Goal: Task Accomplishment & Management: Manage account settings

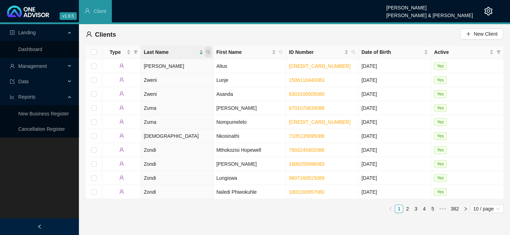
click at [207, 53] on icon "search" at bounding box center [208, 52] width 4 height 4
type input "ballack"
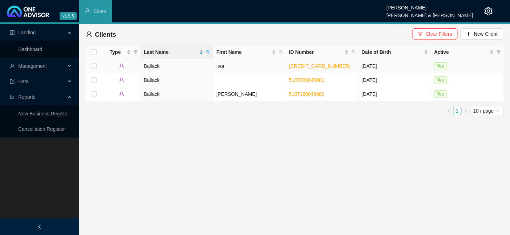
click at [223, 65] on td "Ivor" at bounding box center [249, 66] width 73 height 14
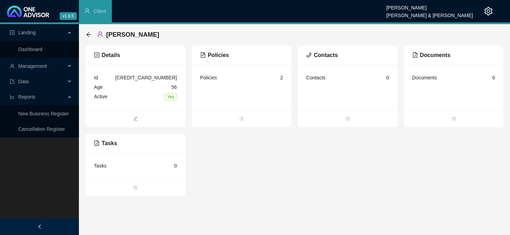
click at [247, 77] on div "Policies 2" at bounding box center [241, 77] width 83 height 9
click at [221, 81] on div "Policies 2" at bounding box center [241, 77] width 83 height 9
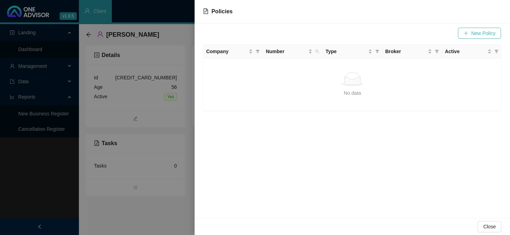
click at [472, 34] on span "New Policy" at bounding box center [483, 33] width 24 height 8
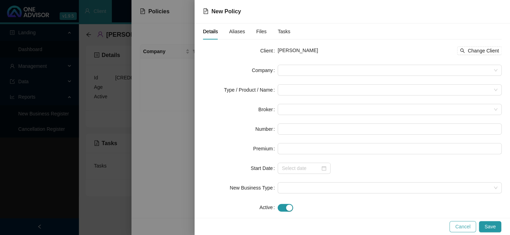
click at [464, 230] on span "Cancel" at bounding box center [462, 227] width 15 height 8
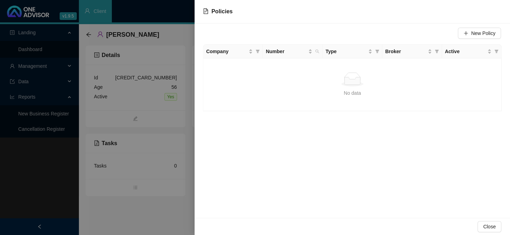
click at [295, 137] on div "New Policy Company Number Type Broker Active No data No data" at bounding box center [351, 120] width 315 height 195
click at [181, 106] on div at bounding box center [255, 117] width 510 height 235
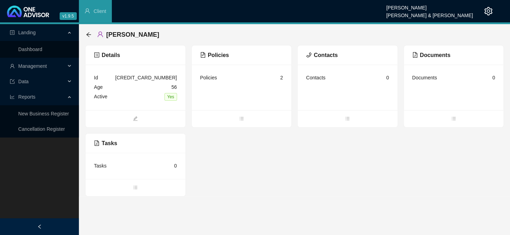
click at [242, 80] on div "Policies 2" at bounding box center [241, 77] width 83 height 9
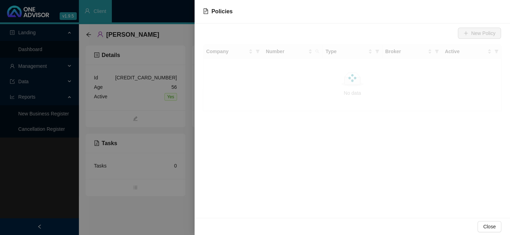
click at [242, 80] on div at bounding box center [255, 117] width 510 height 235
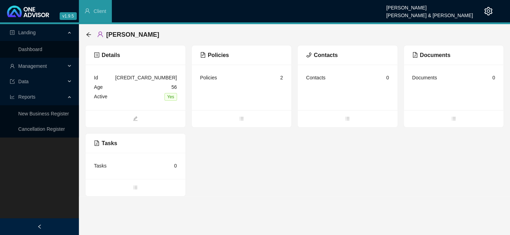
click at [242, 80] on div "Policies 2" at bounding box center [241, 77] width 83 height 9
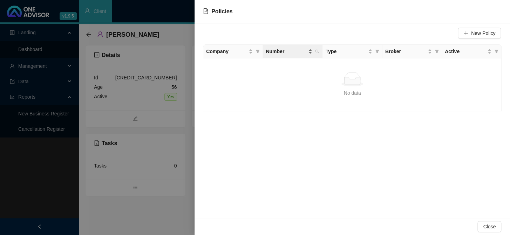
click at [272, 52] on span "Number" at bounding box center [286, 52] width 41 height 8
click at [212, 52] on span "Company" at bounding box center [226, 52] width 41 height 8
drag, startPoint x: 302, startPoint y: 80, endPoint x: 284, endPoint y: 84, distance: 18.2
click at [284, 84] on div "No data" at bounding box center [352, 80] width 287 height 14
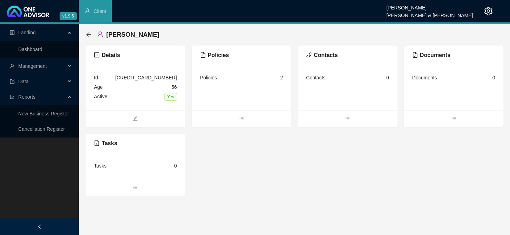
click at [25, 66] on span "Management" at bounding box center [32, 66] width 29 height 6
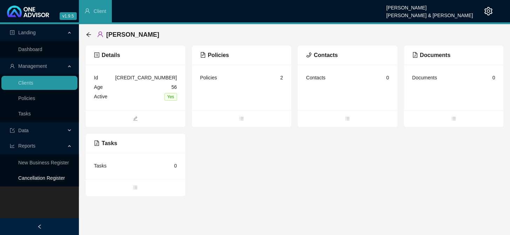
click at [37, 181] on link "Cancellation Register" at bounding box center [41, 179] width 47 height 6
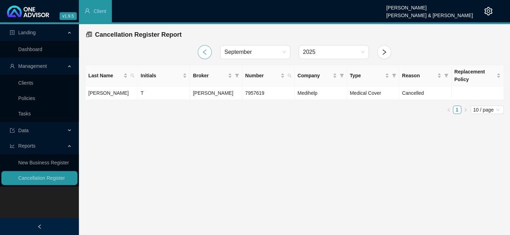
click at [207, 52] on icon "left" at bounding box center [204, 52] width 6 height 6
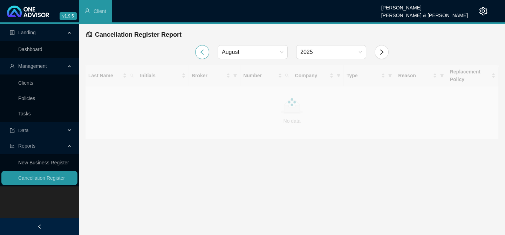
click at [207, 52] on button "button" at bounding box center [202, 52] width 14 height 14
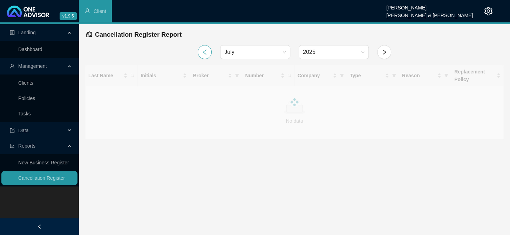
click at [207, 52] on icon "left" at bounding box center [204, 52] width 6 height 6
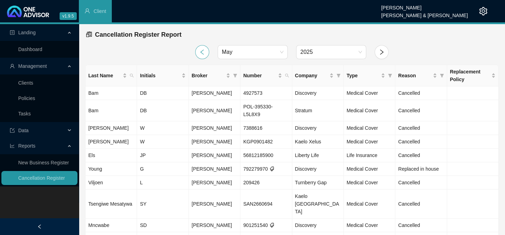
click at [207, 52] on button "button" at bounding box center [202, 52] width 14 height 14
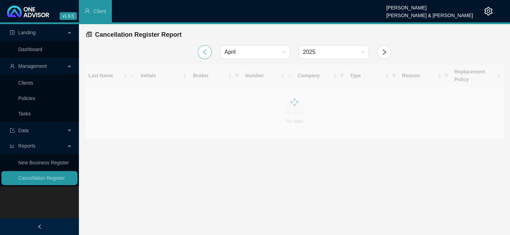
click at [207, 52] on icon "left" at bounding box center [204, 52] width 6 height 6
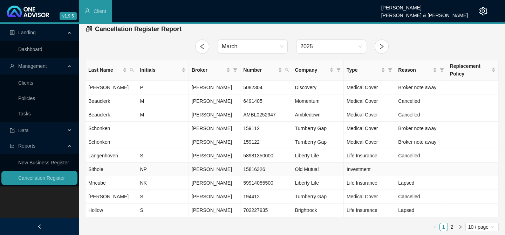
scroll to position [7, 0]
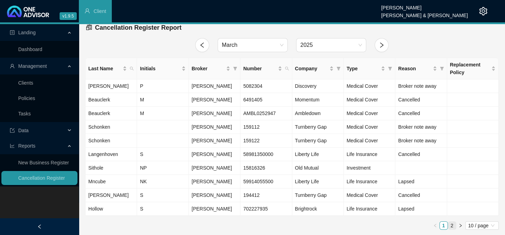
click at [454, 226] on link "2" at bounding box center [452, 226] width 8 height 8
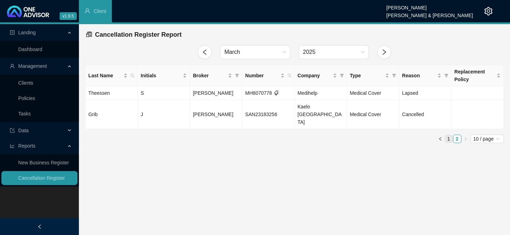
click at [450, 135] on link "1" at bounding box center [449, 139] width 8 height 8
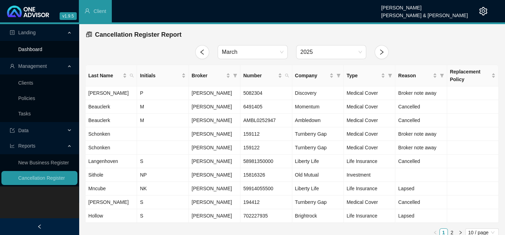
click at [38, 52] on link "Dashboard" at bounding box center [30, 50] width 24 height 6
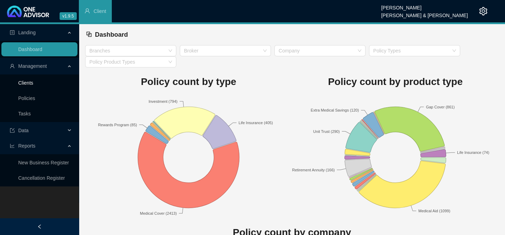
click at [28, 84] on link "Clients" at bounding box center [25, 83] width 15 height 6
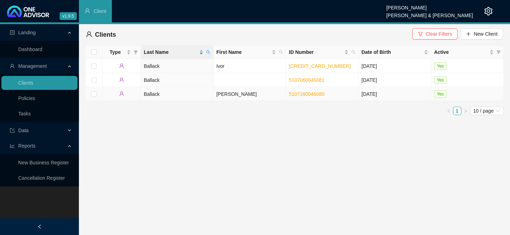
click at [231, 93] on td "[PERSON_NAME]" at bounding box center [249, 94] width 73 height 14
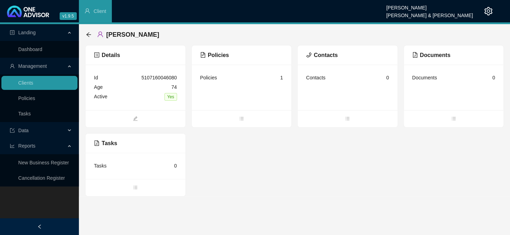
click at [202, 74] on div "Policies" at bounding box center [208, 78] width 17 height 8
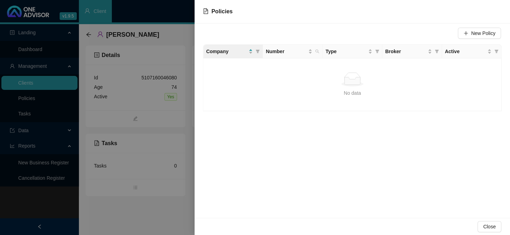
click at [191, 84] on div at bounding box center [255, 117] width 510 height 235
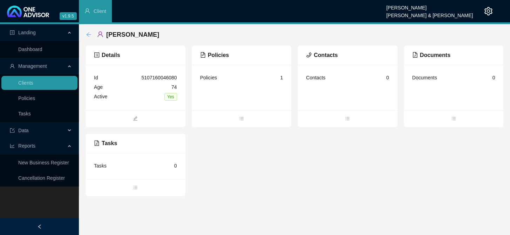
click at [87, 33] on icon "arrow-left" at bounding box center [89, 35] width 6 height 6
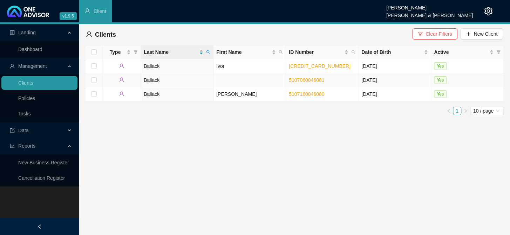
click at [229, 79] on td at bounding box center [249, 80] width 73 height 14
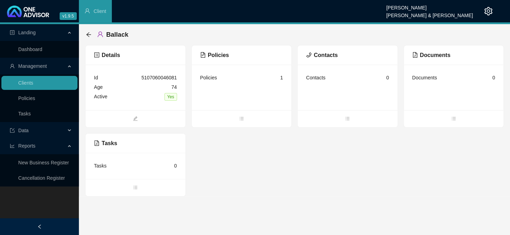
click at [95, 35] on div "Ballack" at bounding box center [109, 34] width 47 height 13
click at [87, 35] on icon "arrow-left" at bounding box center [88, 34] width 5 height 5
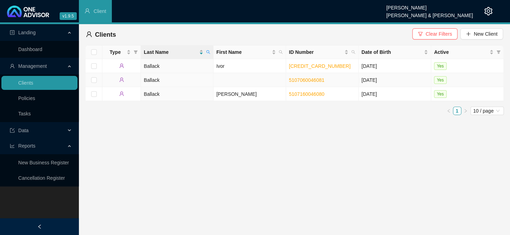
click at [170, 81] on td "Ballack" at bounding box center [177, 80] width 73 height 14
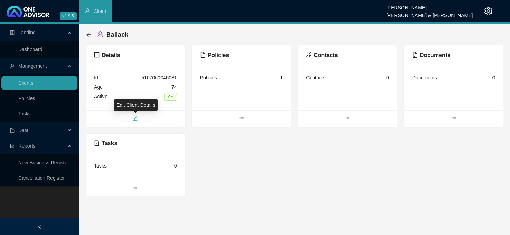
click at [138, 122] on span "edit" at bounding box center [135, 120] width 100 height 8
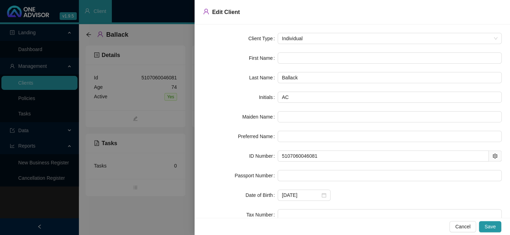
click at [194, 144] on div "Client Type Individual First Name Last Name Ballack Initials AC Maiden Name Pre…" at bounding box center [351, 122] width 315 height 194
click at [88, 34] on div at bounding box center [255, 117] width 510 height 235
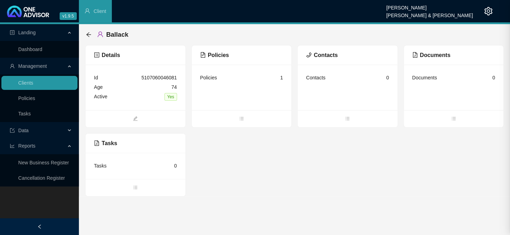
click at [88, 34] on icon "arrow-left" at bounding box center [89, 35] width 6 height 6
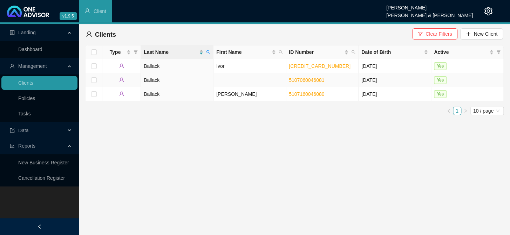
click at [441, 81] on span "Yes" at bounding box center [440, 80] width 13 height 8
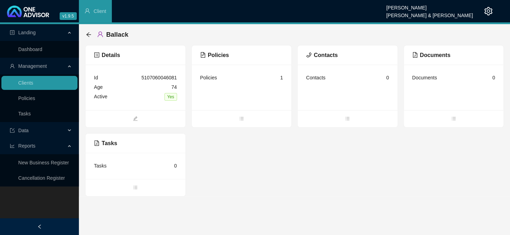
click at [85, 35] on div "Ballack" at bounding box center [294, 34] width 418 height 21
click at [137, 118] on icon "edit" at bounding box center [135, 118] width 5 height 5
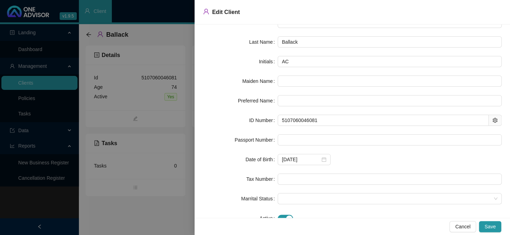
scroll to position [59, 0]
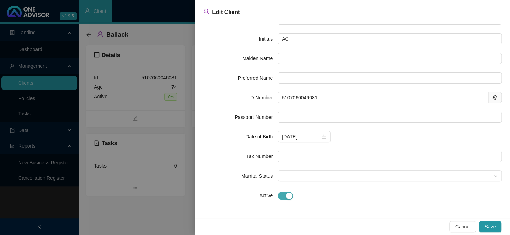
click at [286, 197] on div "button" at bounding box center [289, 196] width 6 height 6
click at [486, 226] on span "Save" at bounding box center [489, 227] width 11 height 8
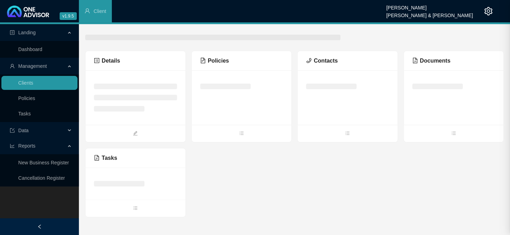
scroll to position [0, 0]
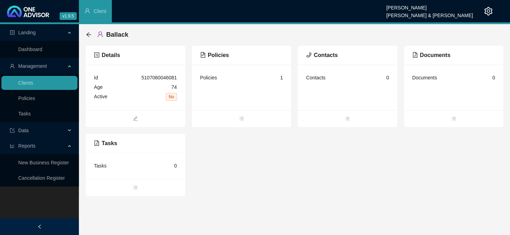
click at [89, 37] on div "Ballack" at bounding box center [109, 34] width 47 height 13
click at [89, 36] on icon "arrow-left" at bounding box center [89, 35] width 6 height 6
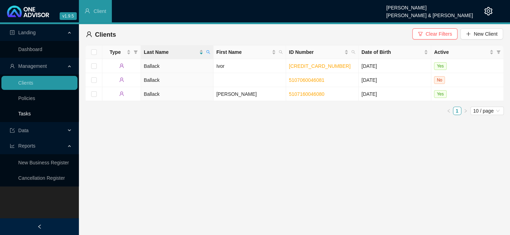
click at [31, 114] on link "Tasks" at bounding box center [24, 114] width 13 height 6
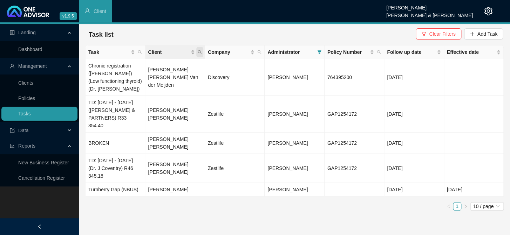
click at [200, 50] on icon "search" at bounding box center [200, 52] width 4 height 4
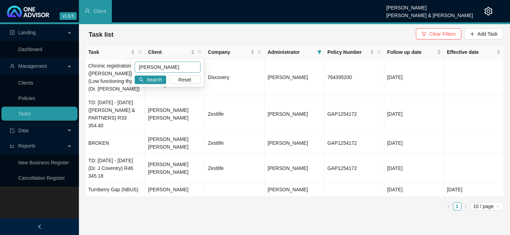
click at [159, 67] on input "IVOR BALACK" at bounding box center [168, 67] width 66 height 11
type input "IVOR BALLACK"
click at [155, 80] on span "Search" at bounding box center [153, 80] width 15 height 8
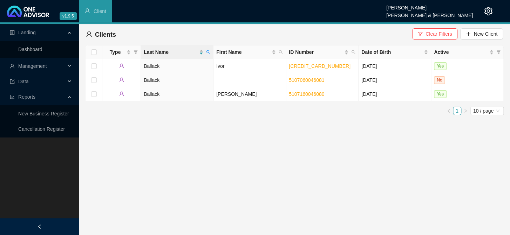
click at [58, 129] on link "Cancellation Register" at bounding box center [41, 129] width 47 height 6
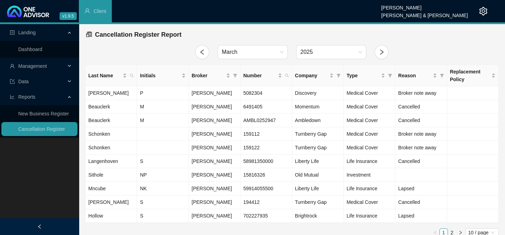
click at [63, 64] on span "Management" at bounding box center [38, 66] width 56 height 14
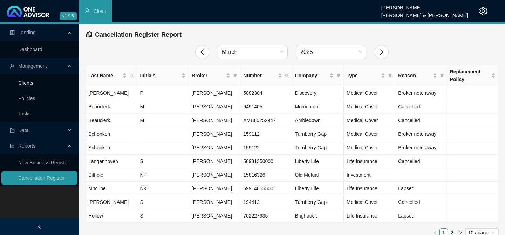
click at [33, 82] on link "Clients" at bounding box center [25, 83] width 15 height 6
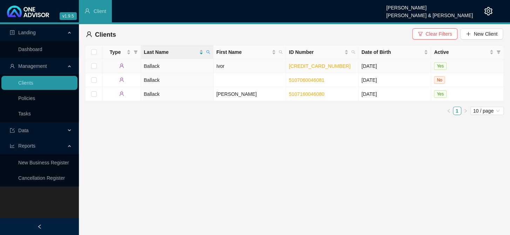
click at [224, 68] on td "Ivor" at bounding box center [249, 66] width 73 height 14
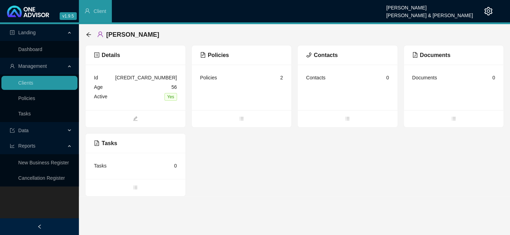
click at [221, 80] on div "Policies 2" at bounding box center [241, 77] width 83 height 9
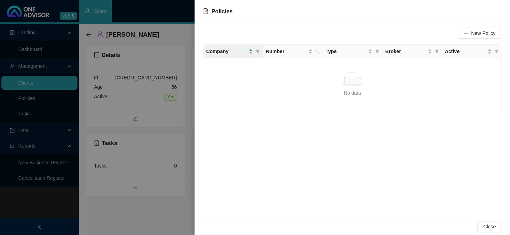
click at [187, 77] on div at bounding box center [255, 117] width 510 height 235
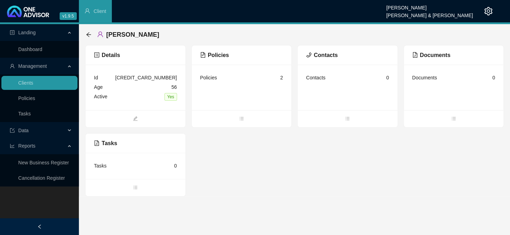
click at [254, 82] on div "Policies 2" at bounding box center [241, 77] width 83 height 9
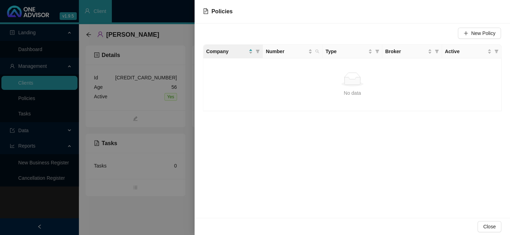
click at [133, 62] on div at bounding box center [255, 117] width 510 height 235
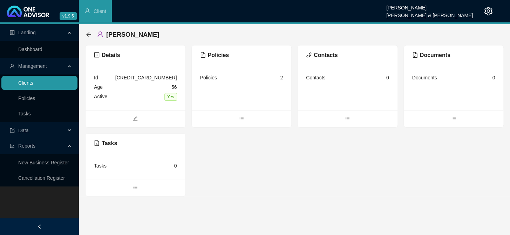
click at [33, 82] on link "Clients" at bounding box center [25, 83] width 15 height 6
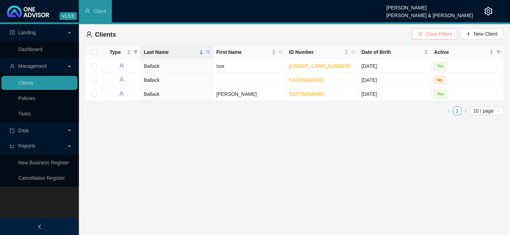
click at [420, 33] on icon "filter" at bounding box center [420, 34] width 5 height 5
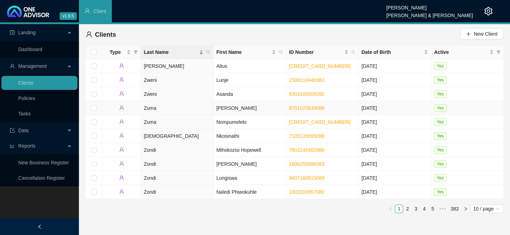
click at [149, 111] on td "Zuma" at bounding box center [177, 108] width 73 height 14
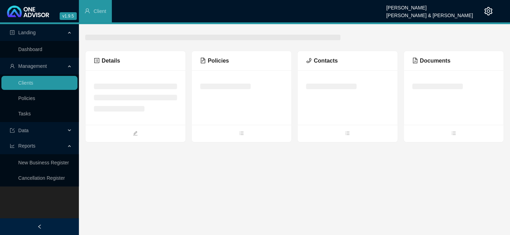
click at [149, 111] on ul at bounding box center [135, 98] width 83 height 28
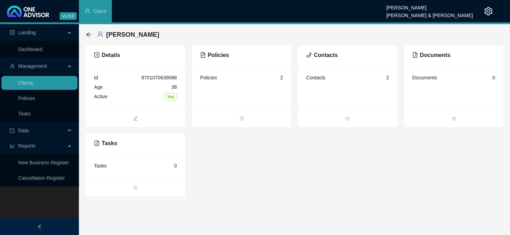
click at [224, 80] on div "Policies 2" at bounding box center [241, 77] width 83 height 9
click at [224, 80] on div at bounding box center [255, 117] width 510 height 235
click at [224, 80] on div "Policies 2" at bounding box center [241, 77] width 83 height 9
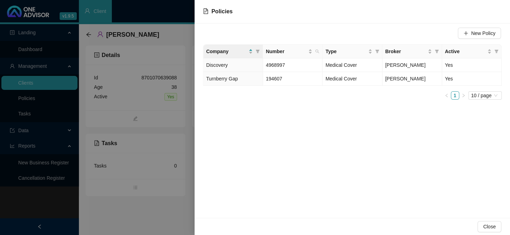
click at [175, 82] on div at bounding box center [255, 117] width 510 height 235
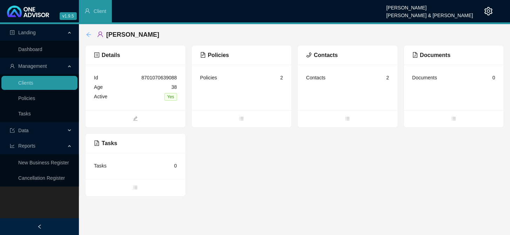
click at [89, 32] on icon "arrow-left" at bounding box center [89, 35] width 6 height 6
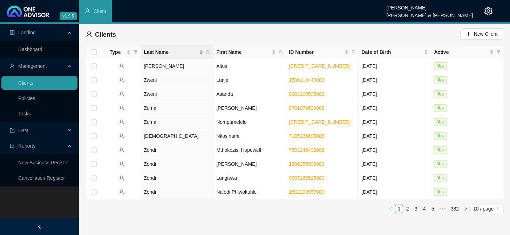
click at [212, 54] on th "Last Name" at bounding box center [177, 53] width 73 height 14
click at [208, 50] on icon "search" at bounding box center [208, 52] width 4 height 4
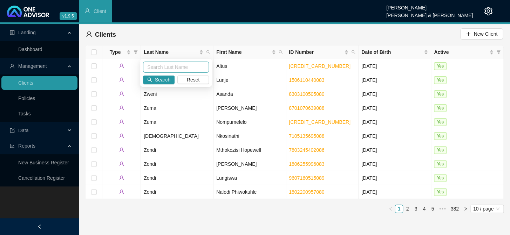
click at [160, 66] on input "text" at bounding box center [176, 67] width 66 height 11
type input "ballack"
click at [156, 87] on div "ballack Search Reset" at bounding box center [175, 73] width 71 height 28
click at [160, 82] on span "Search" at bounding box center [162, 80] width 15 height 8
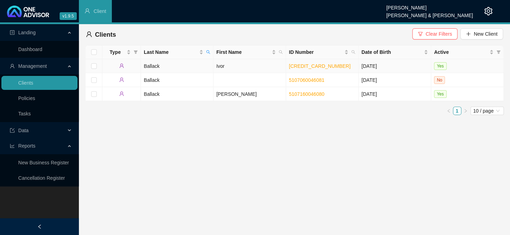
click at [270, 66] on td "Ivor" at bounding box center [249, 66] width 73 height 14
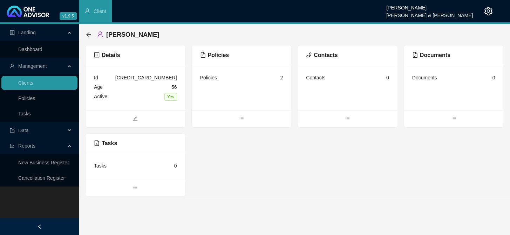
click at [249, 77] on div "Policies 2" at bounding box center [241, 77] width 83 height 9
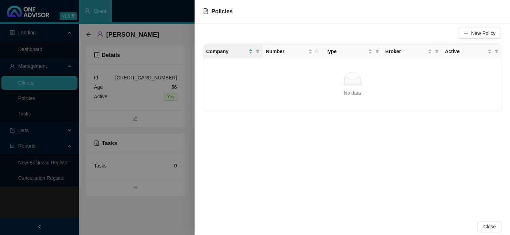
click at [323, 82] on div "No data" at bounding box center [352, 80] width 287 height 14
click at [467, 34] on icon "plus" at bounding box center [465, 33] width 5 height 5
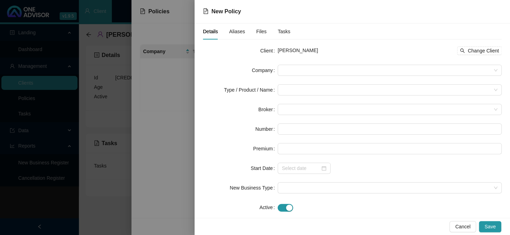
click at [235, 27] on div "Aliases" at bounding box center [237, 31] width 16 height 16
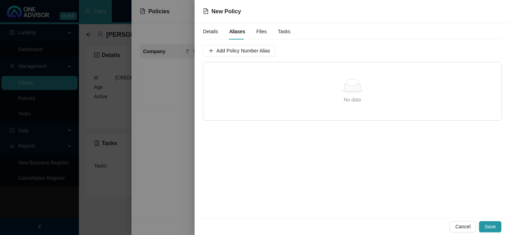
click at [260, 29] on span "Files" at bounding box center [261, 31] width 11 height 5
click at [279, 32] on span "Tasks" at bounding box center [284, 31] width 13 height 5
click at [460, 227] on span "Cancel" at bounding box center [462, 227] width 15 height 8
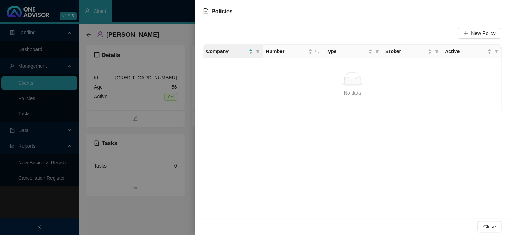
click at [343, 143] on div "New Policy Company Number Type Broker Active No data No data" at bounding box center [351, 120] width 315 height 195
drag, startPoint x: 329, startPoint y: 131, endPoint x: 256, endPoint y: 82, distance: 87.2
click at [269, 94] on div "No data" at bounding box center [352, 93] width 287 height 8
click at [233, 53] on span "Company" at bounding box center [226, 52] width 41 height 8
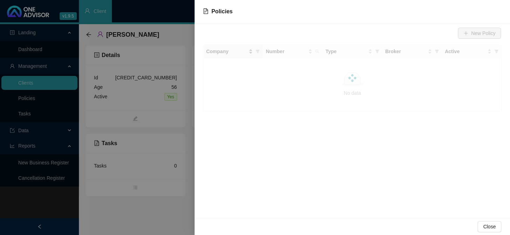
click at [233, 53] on div at bounding box center [352, 77] width 299 height 67
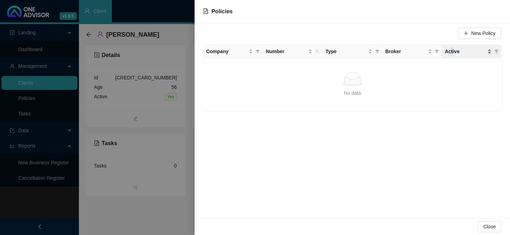
click at [450, 48] on span "Active" at bounding box center [465, 52] width 41 height 8
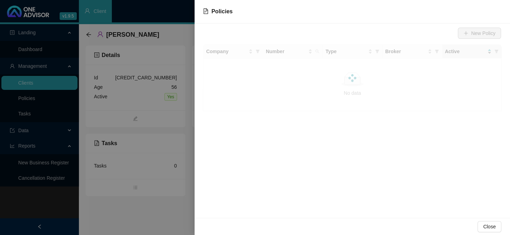
click at [450, 48] on div at bounding box center [352, 77] width 299 height 67
click at [222, 11] on span "Policies" at bounding box center [221, 11] width 21 height 6
click at [163, 63] on div at bounding box center [255, 117] width 510 height 235
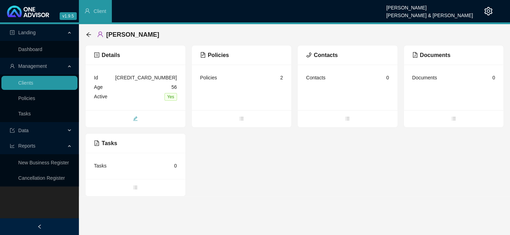
click at [135, 121] on icon "edit" at bounding box center [135, 118] width 5 height 5
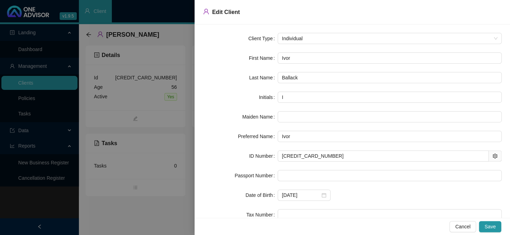
scroll to position [59, 0]
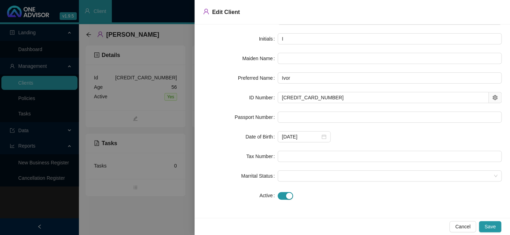
click at [190, 151] on div at bounding box center [255, 117] width 510 height 235
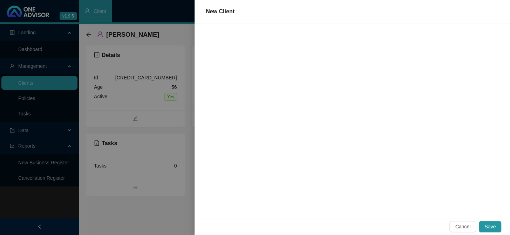
scroll to position [0, 0]
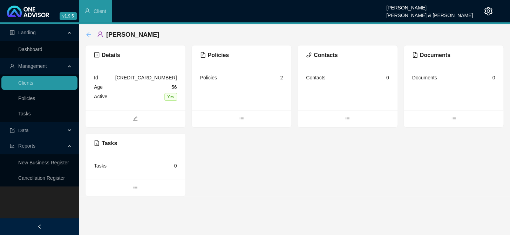
click at [87, 35] on icon "arrow-left" at bounding box center [88, 34] width 5 height 5
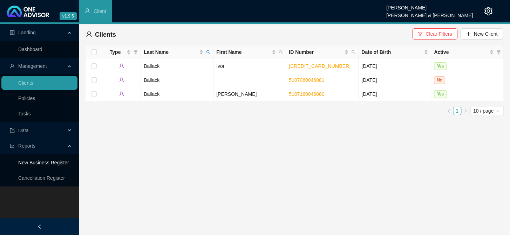
click at [54, 165] on link "New Business Register" at bounding box center [43, 163] width 51 height 6
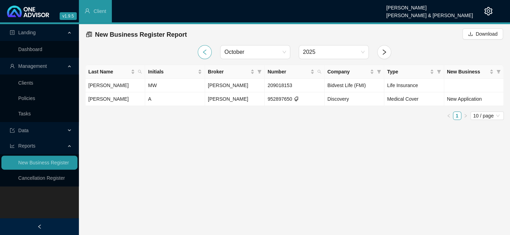
click at [203, 53] on icon "left" at bounding box center [205, 51] width 4 height 5
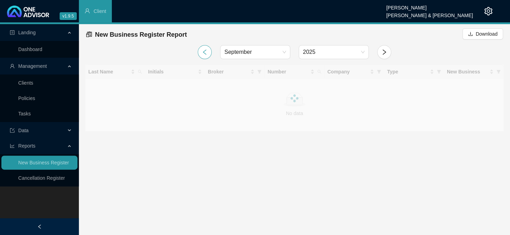
click at [203, 53] on icon "left" at bounding box center [205, 51] width 4 height 5
click at [203, 52] on icon "left" at bounding box center [205, 51] width 4 height 5
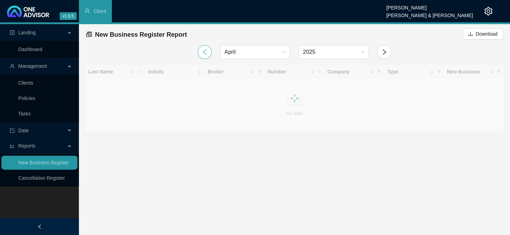
click at [203, 52] on icon "left" at bounding box center [205, 51] width 4 height 5
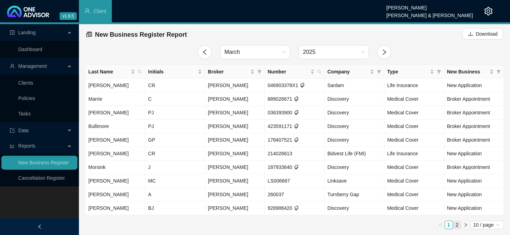
click at [459, 225] on link "2" at bounding box center [457, 225] width 8 height 8
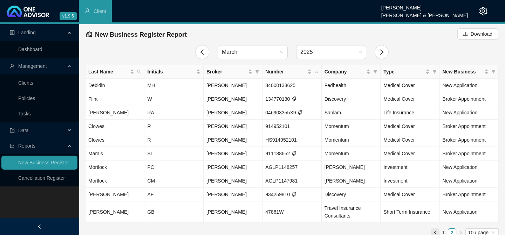
click at [437, 231] on button "button" at bounding box center [435, 233] width 8 height 8
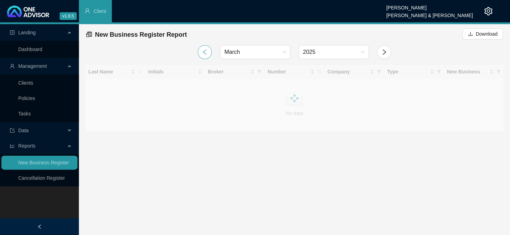
click at [198, 52] on button "button" at bounding box center [205, 52] width 14 height 14
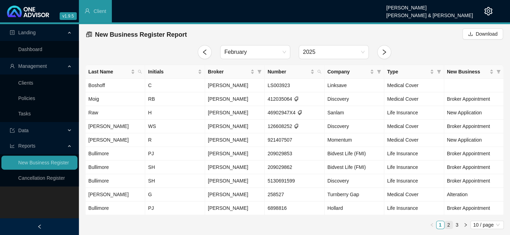
click at [449, 225] on link "2" at bounding box center [449, 225] width 8 height 8
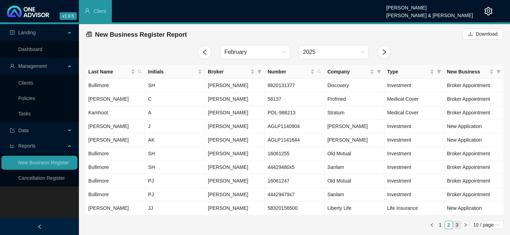
click at [456, 225] on link "3" at bounding box center [457, 225] width 8 height 8
